Goal: Navigation & Orientation: Find specific page/section

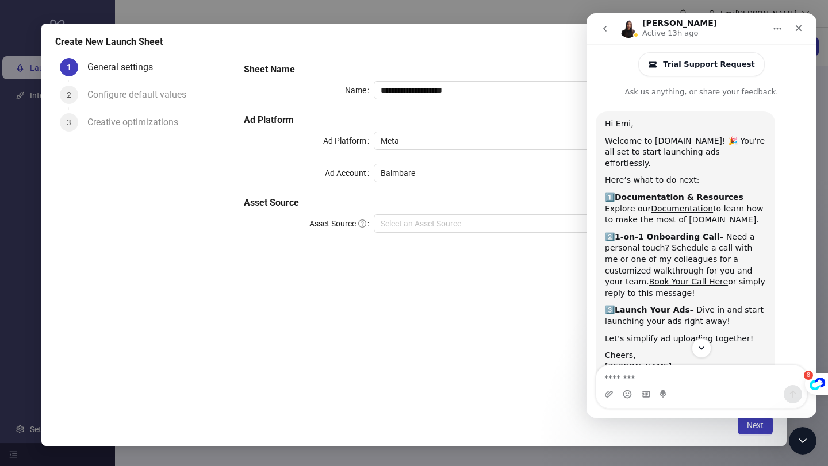
scroll to position [2, 0]
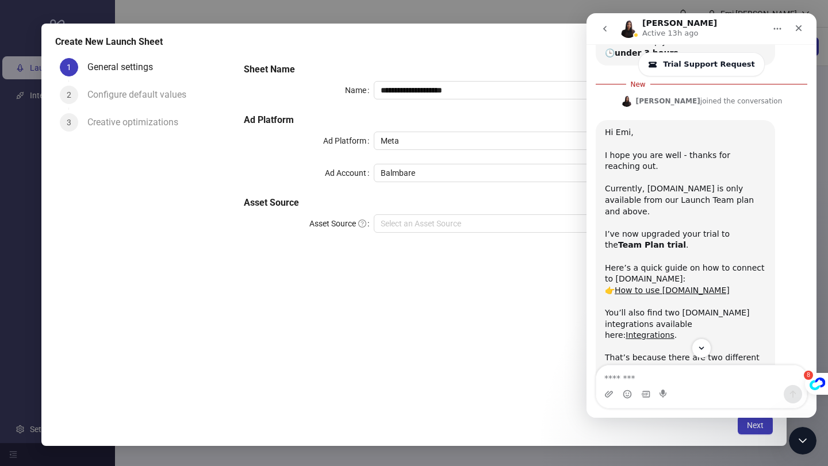
click at [454, 342] on div "**********" at bounding box center [504, 231] width 538 height 356
click at [512, 63] on h5 "Sheet Name" at bounding box center [504, 70] width 520 height 14
click at [796, 25] on icon "Close" at bounding box center [798, 28] width 9 height 9
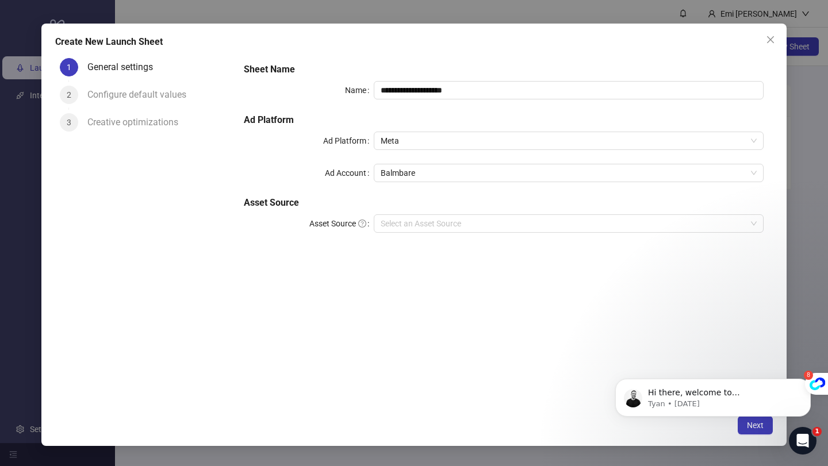
scroll to position [0, 0]
click at [21, 144] on div "**********" at bounding box center [414, 233] width 828 height 466
click at [764, 36] on span "Close" at bounding box center [770, 39] width 18 height 9
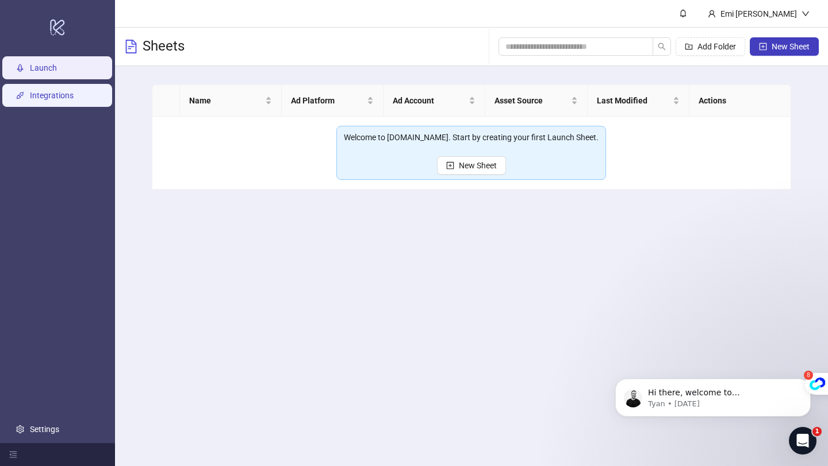
click at [71, 91] on link "Integrations" at bounding box center [52, 95] width 44 height 9
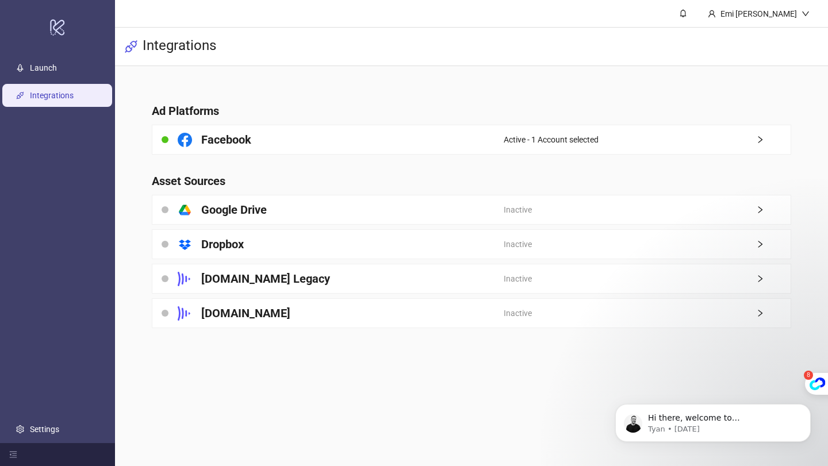
click at [63, 55] on ul "Launch Integrations Settings" at bounding box center [57, 248] width 115 height 389
click at [57, 68] on link "Launch" at bounding box center [43, 67] width 27 height 9
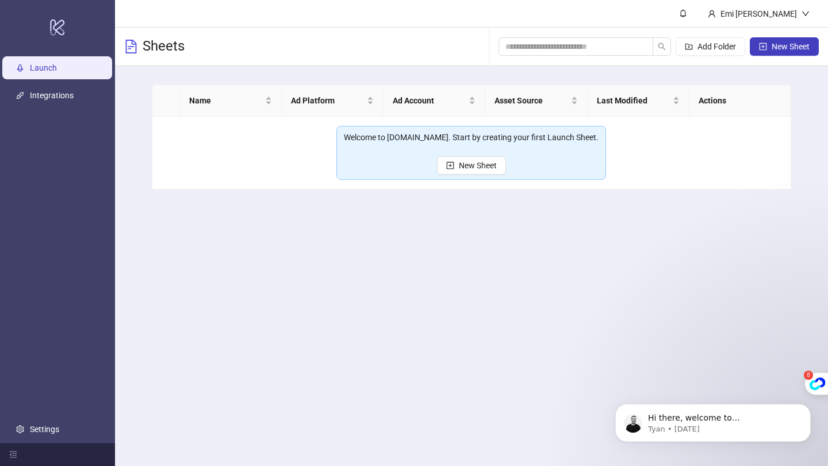
click at [57, 72] on link "Launch" at bounding box center [43, 67] width 27 height 9
click at [74, 92] on link "Integrations" at bounding box center [52, 95] width 44 height 9
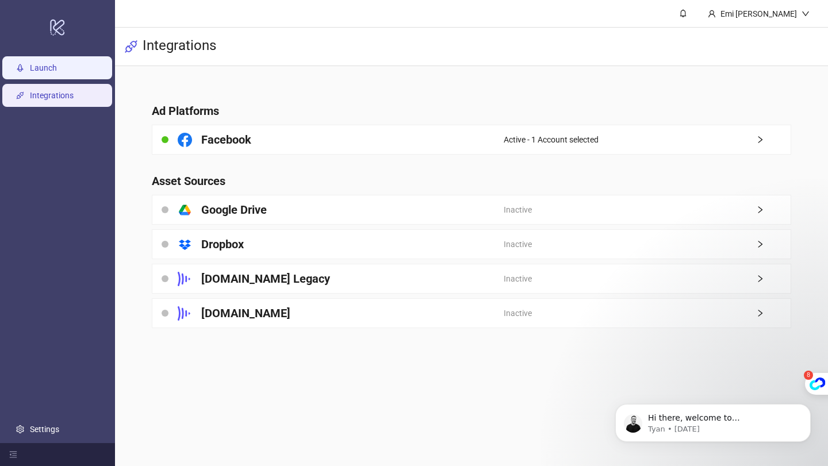
click at [57, 71] on link "Launch" at bounding box center [43, 67] width 27 height 9
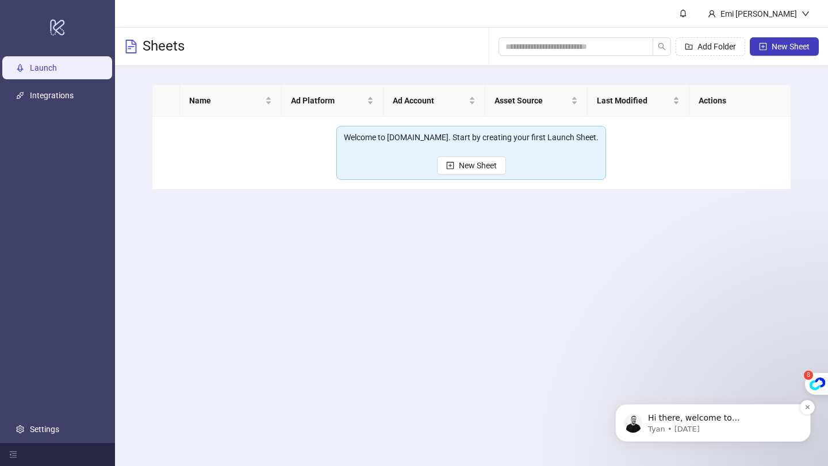
click at [620, 416] on div "Hi there, welcome to Kitchn.io. I'll reach out via e-mail separately, but just …" at bounding box center [712, 423] width 195 height 38
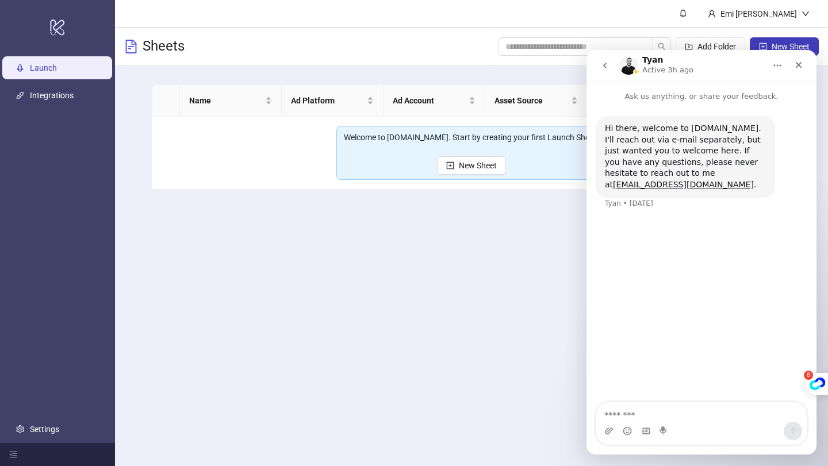
click at [603, 64] on icon "go back" at bounding box center [604, 65] width 9 height 9
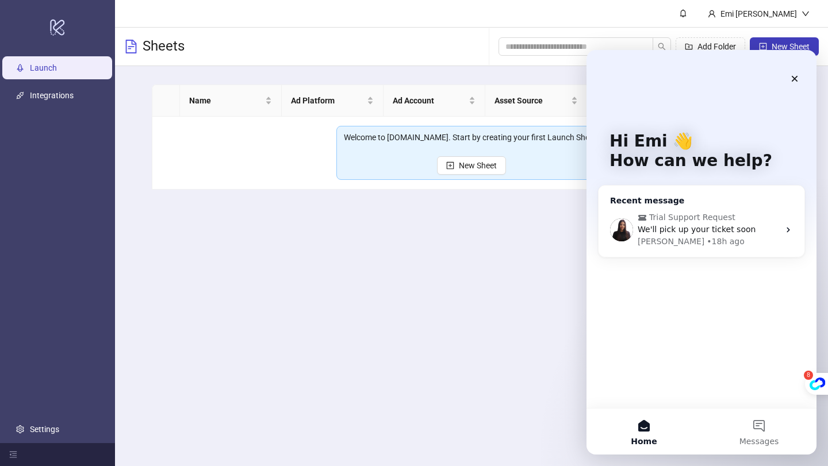
click at [677, 235] on div "We'll pick up your ticket soon" at bounding box center [708, 230] width 141 height 12
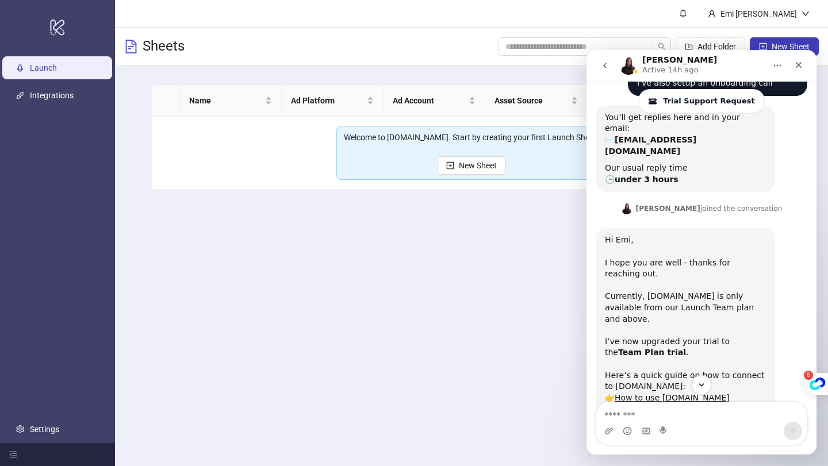
scroll to position [473, 0]
